Goal: Task Accomplishment & Management: Manage account settings

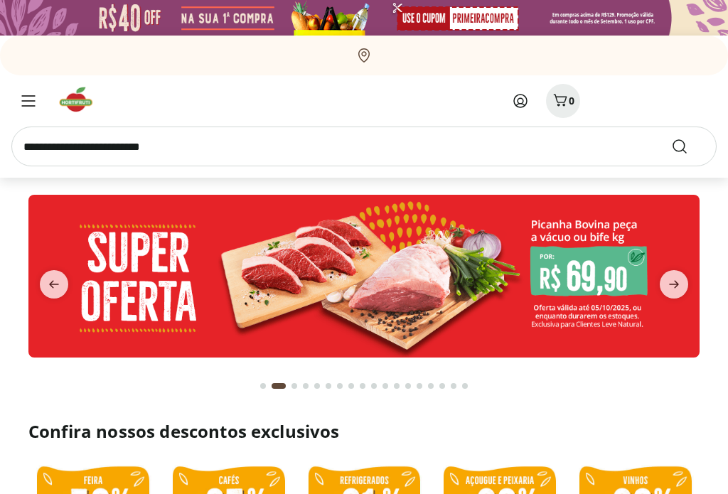
click at [521, 100] on icon at bounding box center [520, 100] width 17 height 17
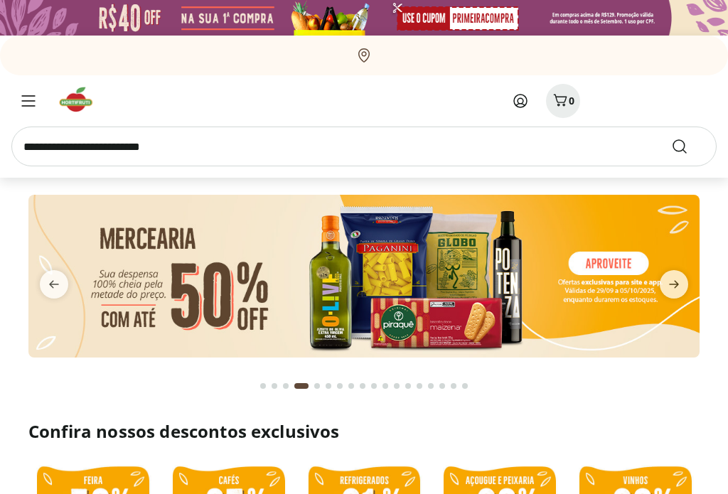
click at [521, 102] on icon at bounding box center [520, 100] width 17 height 17
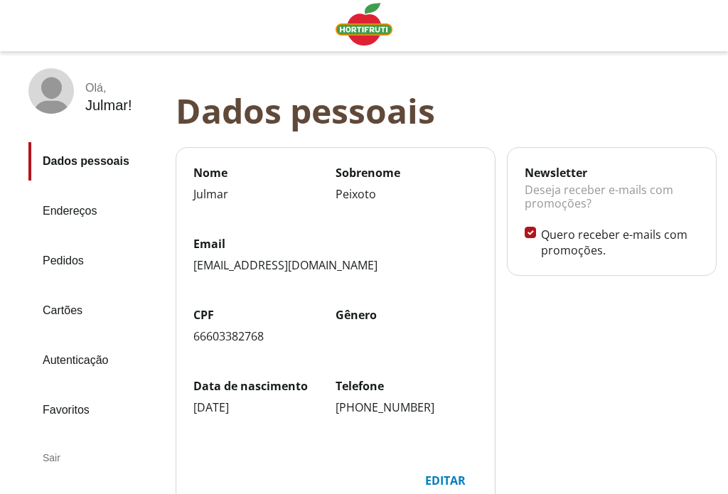
click at [55, 251] on link "Pedidos" at bounding box center [96, 261] width 136 height 38
click at [50, 442] on div "Sair" at bounding box center [96, 458] width 136 height 34
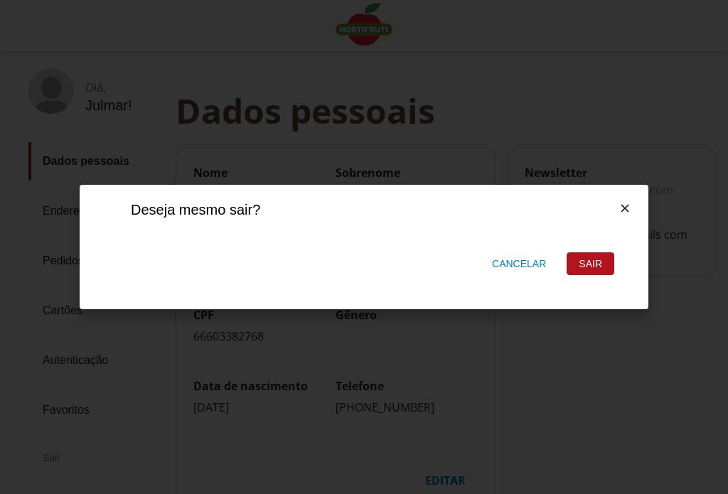
click at [597, 262] on div "Sair" at bounding box center [590, 263] width 46 height 21
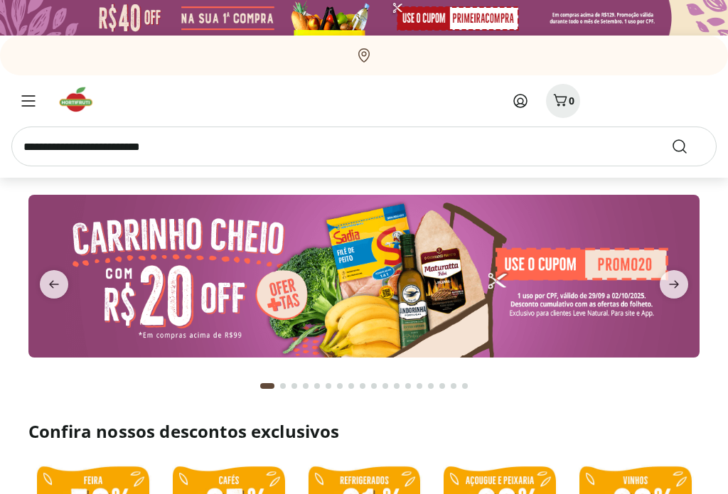
click at [524, 96] on icon at bounding box center [520, 101] width 13 height 13
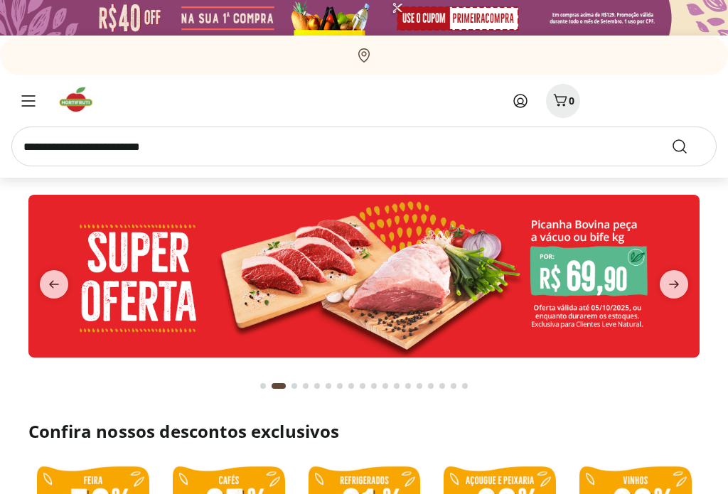
click at [520, 102] on icon at bounding box center [520, 100] width 17 height 17
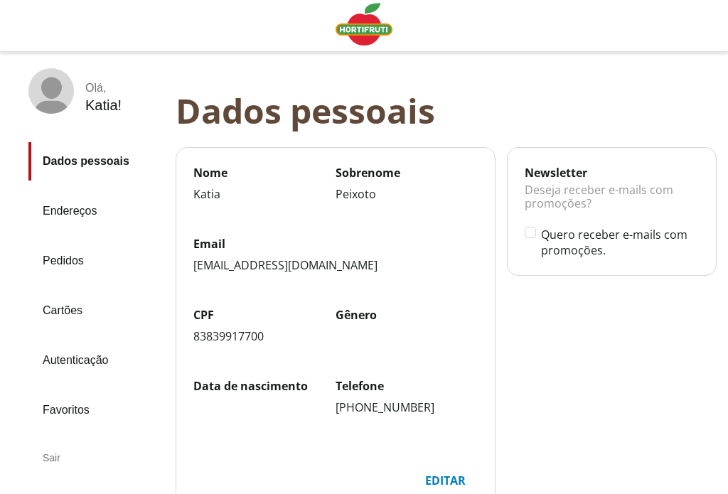
click at [65, 264] on link "Pedidos" at bounding box center [96, 261] width 136 height 38
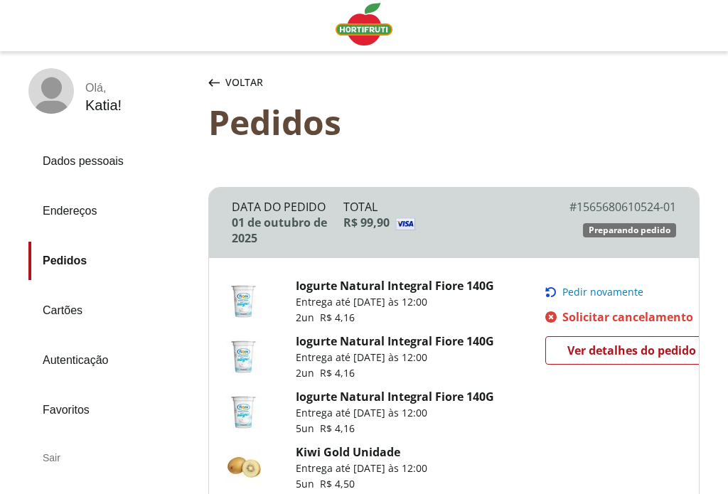
click at [51, 441] on div "Sair" at bounding box center [112, 458] width 169 height 34
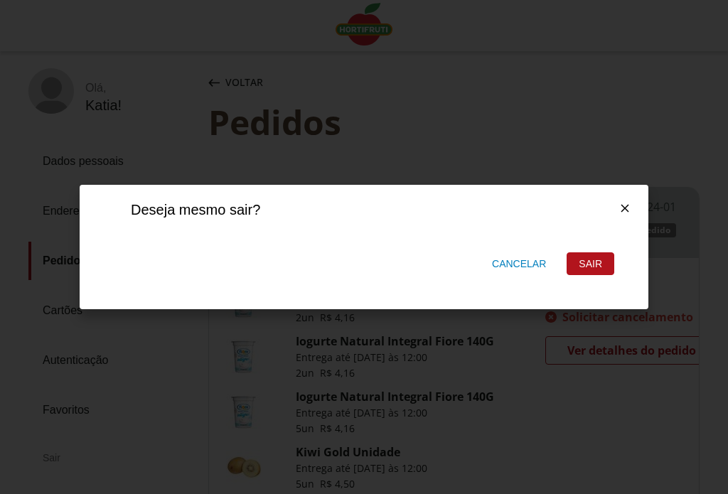
click at [599, 261] on div "Sair" at bounding box center [590, 263] width 46 height 21
